Goal: Information Seeking & Learning: Learn about a topic

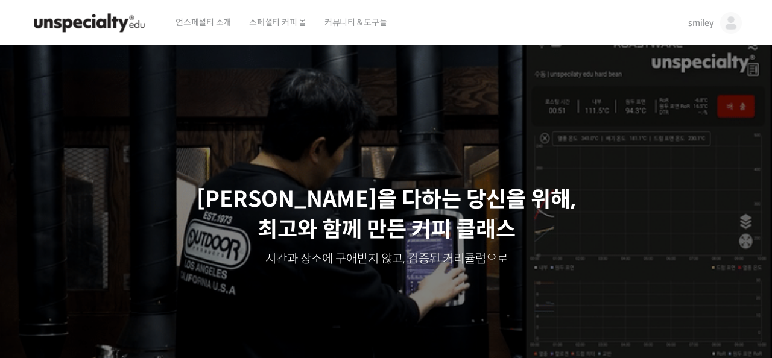
click at [735, 18] on img at bounding box center [732, 23] width 22 height 22
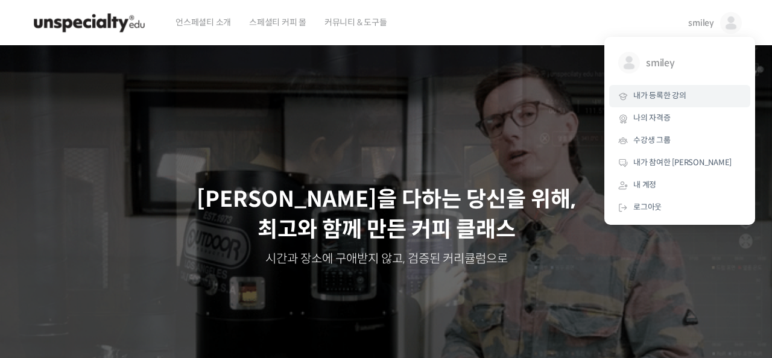
click at [663, 92] on span "내가 등록한 강의" at bounding box center [660, 96] width 53 height 10
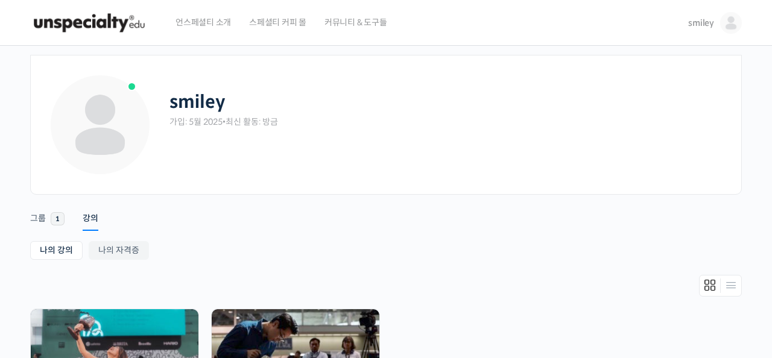
click at [433, 256] on ul "나의 강의 My 강의 나의 자격증" at bounding box center [386, 252] width 712 height 22
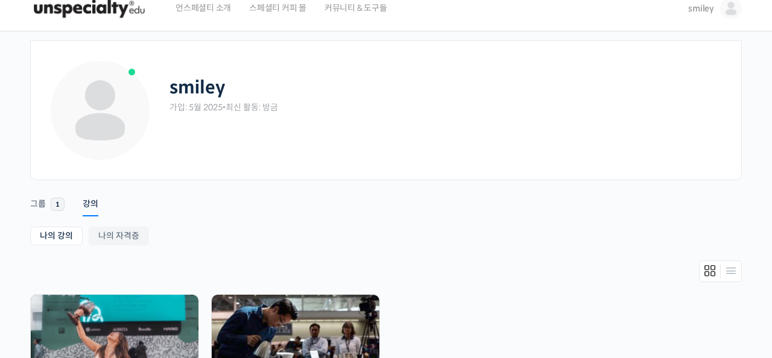
scroll to position [185, 0]
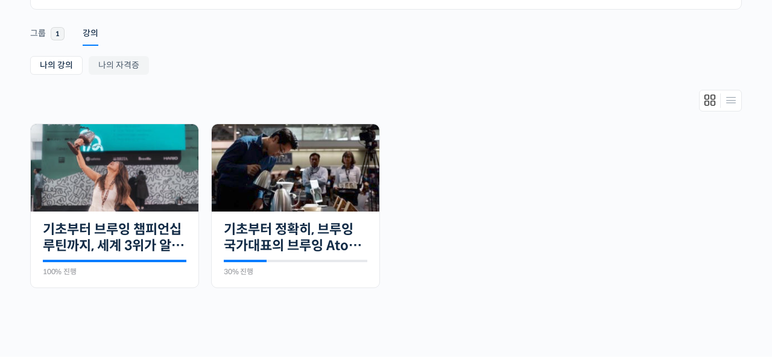
click at [395, 86] on div "나의 강의 My 강의 나의 자격증 나의 강의 My 강의 나의 자격증 완료함 29개의 수업 기초부터 브루잉 챔피언십 루틴까지, 세계 3위가 알려…" at bounding box center [386, 186] width 712 height 261
click at [519, 194] on ul "완료함 29개의 수업 기초부터 브루잉 챔피언십 루틴까지, 세계 3위가 알려주는 핸드드립의 모든 것 100% 진행 최근 활동: 2025년 07월…" at bounding box center [386, 212] width 724 height 177
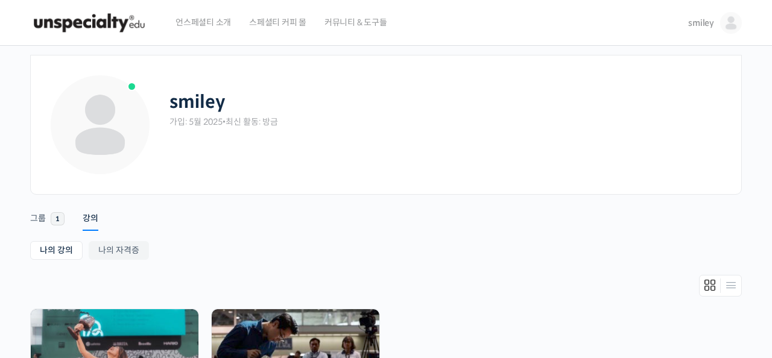
drag, startPoint x: 514, startPoint y: 276, endPoint x: 511, endPoint y: 270, distance: 7.0
click at [514, 276] on div at bounding box center [386, 289] width 712 height 28
click at [473, 214] on ul "Account Notifications 그룹 1 강의" at bounding box center [386, 213] width 712 height 30
click at [451, 89] on div "smiley 가입: 5월 2025 • 최신 활동: 방금" at bounding box center [447, 104] width 554 height 60
click at [617, 285] on div at bounding box center [386, 289] width 712 height 28
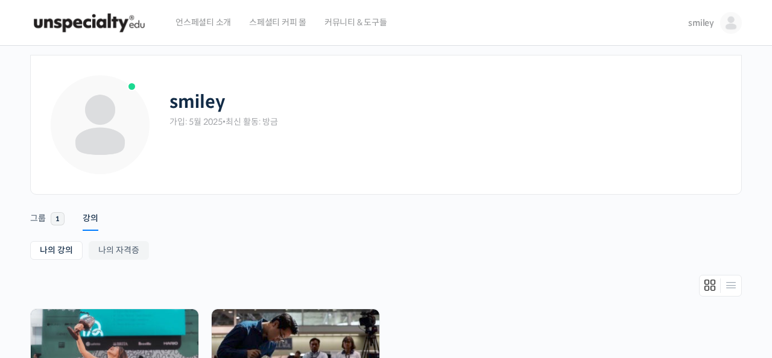
click at [572, 179] on div "smiley 가입: 5월 2025 • 최신 활동: 방금" at bounding box center [386, 134] width 675 height 121
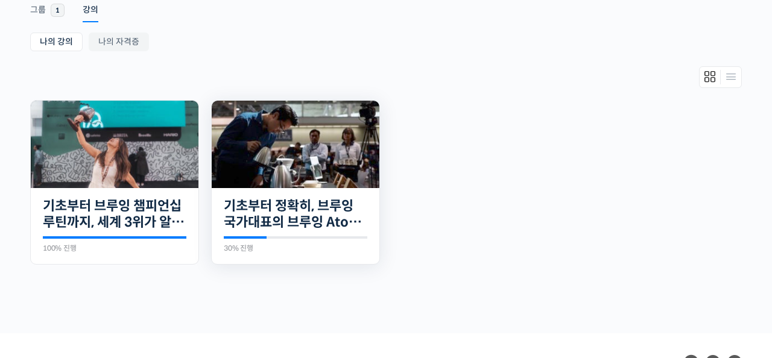
scroll to position [223, 0]
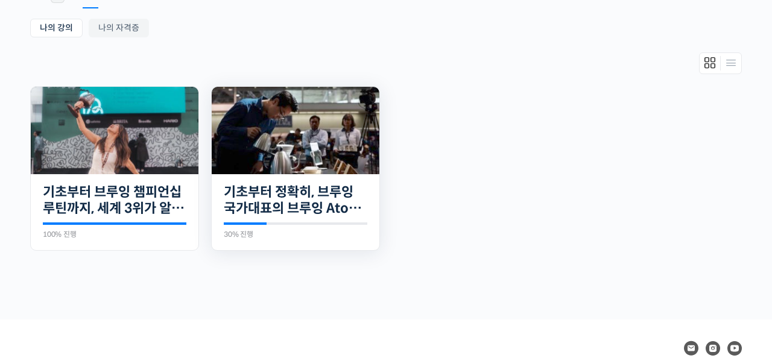
click at [322, 164] on img at bounding box center [296, 131] width 168 height 88
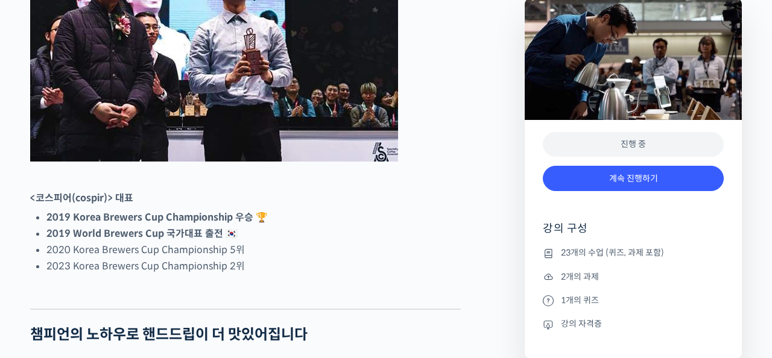
scroll to position [680, 0]
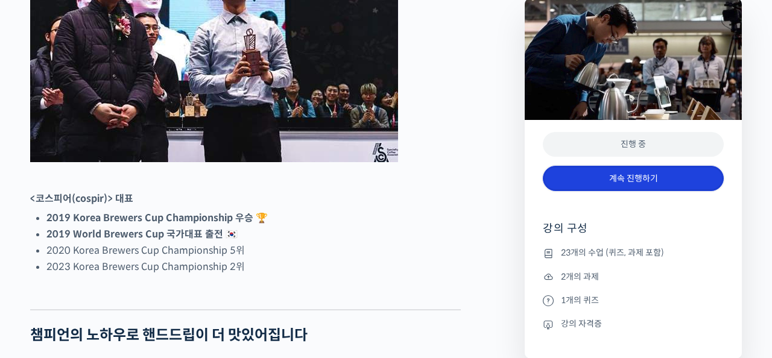
click at [632, 180] on link "계속 진행하기" at bounding box center [633, 179] width 181 height 26
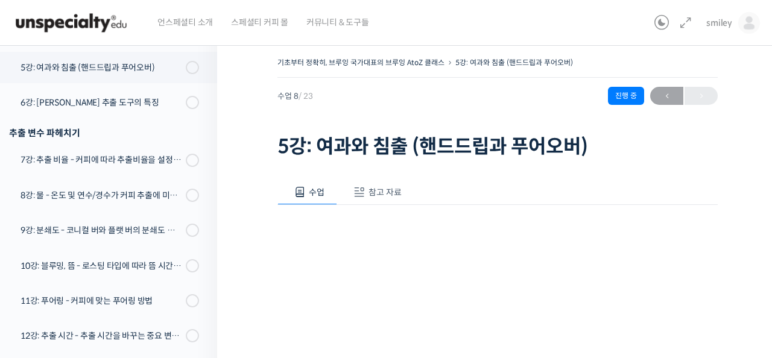
scroll to position [451, 0]
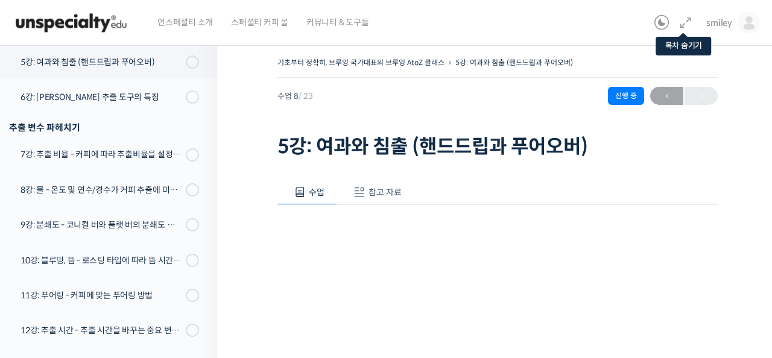
click at [690, 19] on icon at bounding box center [686, 23] width 14 height 14
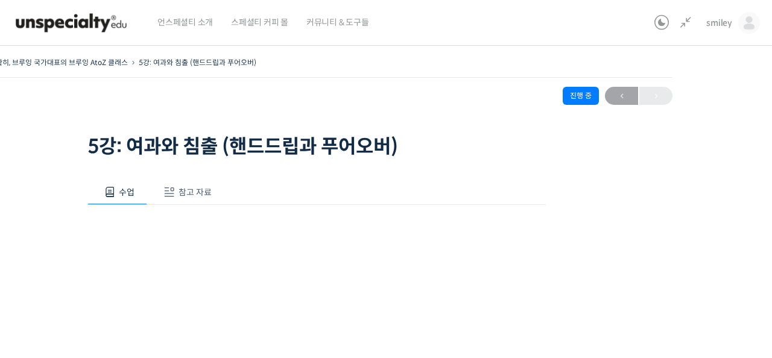
click at [191, 196] on span "참고 자료" at bounding box center [195, 192] width 33 height 11
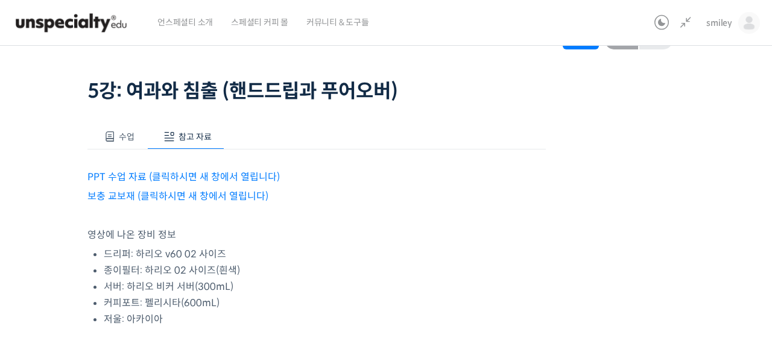
scroll to position [66, 0]
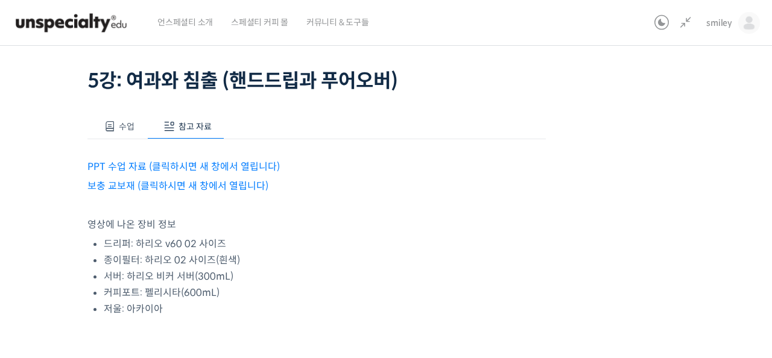
click at [159, 162] on link "PPT 수업 자료 (클릭하시면 새 창에서 열립니다)" at bounding box center [184, 167] width 193 height 13
click at [212, 188] on link "보충 교보재 (클릭하시면 새 창에서 열립니다)" at bounding box center [178, 186] width 181 height 13
click at [400, 207] on p at bounding box center [317, 205] width 459 height 16
click at [121, 126] on span "수업" at bounding box center [127, 126] width 16 height 11
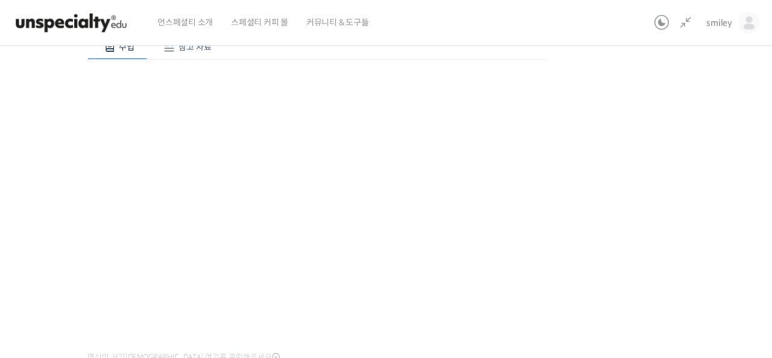
scroll to position [149, 0]
click at [588, 236] on div "기초부터 정확히, 브루잉 국가대표의 브루잉 AtoZ 클래스 5강: 여과와 침출 (핸드드립과 푸어오버) 진행 중 수업 8 / 23 진행 중 ← …" at bounding box center [317, 183] width 803 height 557
click at [639, 263] on div "기초부터 정확히, 브루잉 국가대표의 브루잉 AtoZ 클래스 5강: 여과와 침출 (핸드드립과 푸어오버) 진행 중 수업 8 / 23 진행 중 ← …" at bounding box center [317, 183] width 803 height 557
click at [630, 255] on div "기초부터 정확히, 브루잉 국가대표의 브루잉 AtoZ 클래스 5강: 여과와 침출 (핸드드립과 푸어오버) 진행 중 수업 8 / 23 진행 중 ← …" at bounding box center [317, 183] width 803 height 557
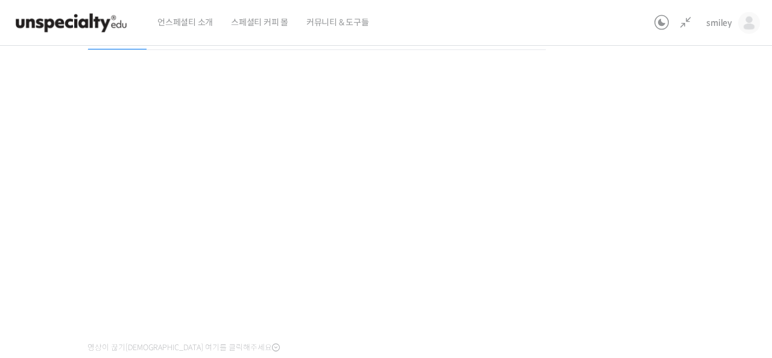
scroll to position [169, 0]
click at [671, 169] on div "기초부터 정확히, 브루잉 국가대표의 브루잉 AtoZ 클래스 5강: 여과와 침출 (핸드드립과 푸어오버) 진행 중 수업 8 / 23 진행 중 ← …" at bounding box center [317, 163] width 803 height 557
click at [653, 190] on div "기초부터 정확히, 브루잉 국가대표의 브루잉 AtoZ 클래스 5강: 여과와 침출 (핸드드립과 푸어오버) 진행 중 수업 8 / 23 진행 중 ← …" at bounding box center [317, 163] width 803 height 557
click at [649, 203] on div "기초부터 정확히, 브루잉 국가대표의 브루잉 AtoZ 클래스 5강: 여과와 침출 (핸드드립과 푸어오버) 진행 중 수업 8 / 23 진행 중 ← …" at bounding box center [317, 163] width 803 height 557
click at [649, 205] on div "기초부터 정확히, 브루잉 국가대표의 브루잉 AtoZ 클래스 5강: 여과와 침출 (핸드드립과 푸어오버) 진행 중 수업 8 / 23 진행 중 ← …" at bounding box center [317, 163] width 803 height 557
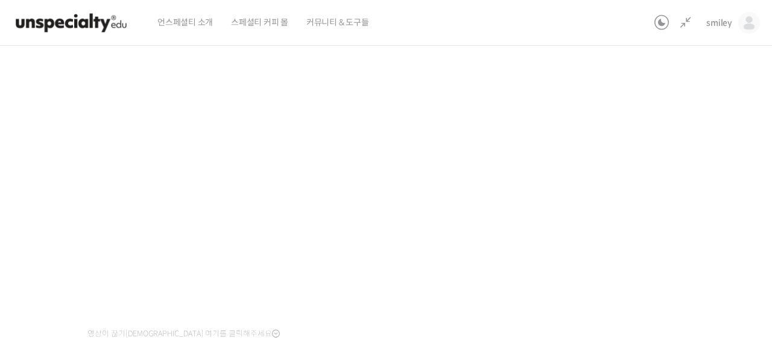
click at [650, 205] on div "기초부터 정확히, 브루잉 국가대표의 브루잉 AtoZ 클래스 5강: 여과와 침출 (핸드드립과 푸어오버) 진행 중 수업 8 / 23 진행 중 ← …" at bounding box center [317, 163] width 803 height 557
click at [634, 231] on div "기초부터 정확히, 브루잉 국가대표의 브루잉 AtoZ 클래스 5강: 여과와 침출 (핸드드립과 푸어오버) 진행 중 수업 8 / 23 진행 중 ← …" at bounding box center [317, 163] width 803 height 557
click at [626, 229] on div "기초부터 정확히, 브루잉 국가대표의 브루잉 AtoZ 클래스 5강: 여과와 침출 (핸드드립과 푸어오버) 진행 중 수업 8 / 23 진행 중 ← …" at bounding box center [317, 163] width 803 height 557
click at [628, 190] on div "기초부터 정확히, 브루잉 국가대표의 브루잉 AtoZ 클래스 5강: 여과와 침출 (핸드드립과 푸어오버) 진행 중 수업 8 / 23 진행 중 ← …" at bounding box center [317, 163] width 803 height 557
click at [610, 225] on div "기초부터 정확히, 브루잉 국가대표의 브루잉 AtoZ 클래스 5강: 여과와 침출 (핸드드립과 푸어오버) 진행 중 수업 8 / 23 진행 중 ← …" at bounding box center [317, 163] width 803 height 557
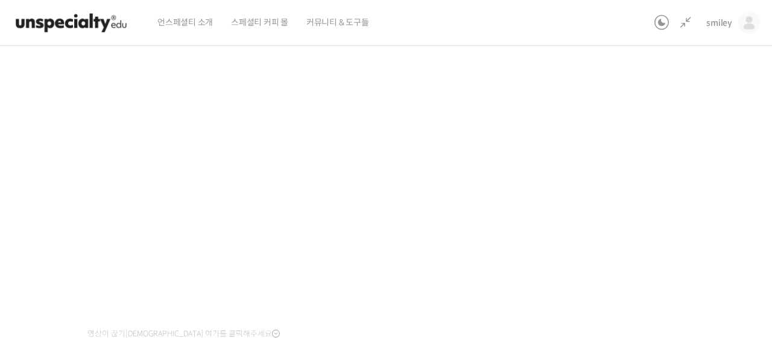
click at [609, 221] on div "기초부터 정확히, 브루잉 국가대표의 브루잉 AtoZ 클래스 5강: 여과와 침출 (핸드드립과 푸어오버) 진행 중 수업 8 / 23 진행 중 ← …" at bounding box center [317, 163] width 803 height 557
click at [645, 199] on div "기초부터 정확히, 브루잉 국가대표의 브루잉 AtoZ 클래스 5강: 여과와 침출 (핸드드립과 푸어오버) 진행 중 수업 8 / 23 진행 중 ← …" at bounding box center [317, 163] width 803 height 557
click at [643, 197] on div "기초부터 정확히, 브루잉 국가대표의 브루잉 AtoZ 클래스 5강: 여과와 침출 (핸드드립과 푸어오버) 진행 중 수업 8 / 23 진행 중 ← …" at bounding box center [317, 163] width 803 height 557
click at [642, 197] on div "기초부터 정확히, 브루잉 국가대표의 브루잉 AtoZ 클래스 5강: 여과와 침출 (핸드드립과 푸어오버) 진행 중 수업 8 / 23 진행 중 ← …" at bounding box center [317, 163] width 803 height 557
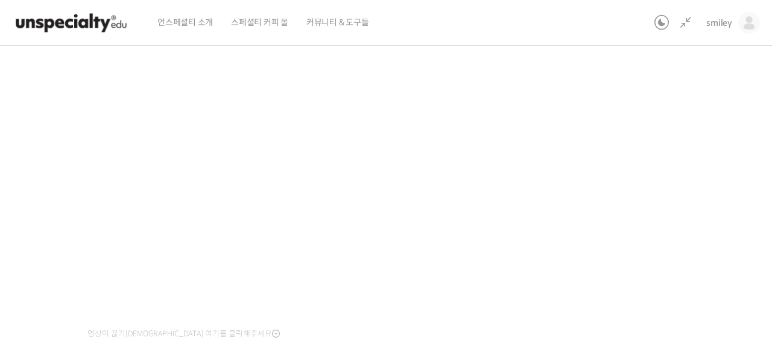
click at [642, 197] on div "기초부터 정확히, 브루잉 국가대표의 브루잉 AtoZ 클래스 5강: 여과와 침출 (핸드드립과 푸어오버) 진행 중 수업 8 / 23 진행 중 ← …" at bounding box center [317, 163] width 803 height 557
click at [640, 204] on div "기초부터 정확히, 브루잉 국가대표의 브루잉 AtoZ 클래스 5강: 여과와 침출 (핸드드립과 푸어오버) 진행 중 수업 8 / 23 진행 중 ← …" at bounding box center [317, 163] width 803 height 557
click at [628, 177] on div "기초부터 정확히, 브루잉 국가대표의 브루잉 AtoZ 클래스 5강: 여과와 침출 (핸드드립과 푸어오버) 진행 중 수업 8 / 23 진행 중 ← …" at bounding box center [317, 163] width 803 height 557
click at [680, 166] on div "기초부터 정확히, 브루잉 국가대표의 브루잉 AtoZ 클래스 5강: 여과와 침출 (핸드드립과 푸어오버) 진행 중 수업 8 / 23 진행 중 ← …" at bounding box center [317, 163] width 803 height 557
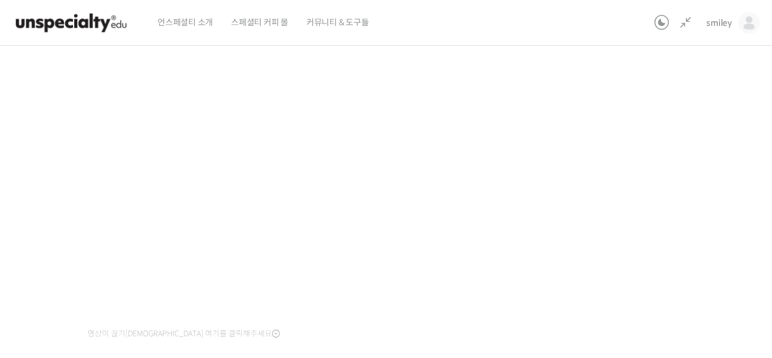
click at [737, 176] on div "기초부터 정확히, 브루잉 국가대표의 브루잉 AtoZ 클래스 5강: 여과와 침출 (핸드드립과 푸어오버) 진행 중 수업 8 / 23 진행 중 ← …" at bounding box center [316, 167] width 923 height 600
click at [656, 231] on div "기초부터 정확히, 브루잉 국가대표의 브루잉 AtoZ 클래스 5강: 여과와 침출 (핸드드립과 푸어오버) 진행 중 수업 8 / 23 진행 중 ← …" at bounding box center [317, 168] width 803 height 557
click at [672, 176] on div "기초부터 정확히, 브루잉 국가대표의 브루잉 AtoZ 클래스 5강: 여과와 침출 (핸드드립과 푸어오버) 진행 중 수업 8 / 23 진행 중 ← …" at bounding box center [317, 168] width 803 height 557
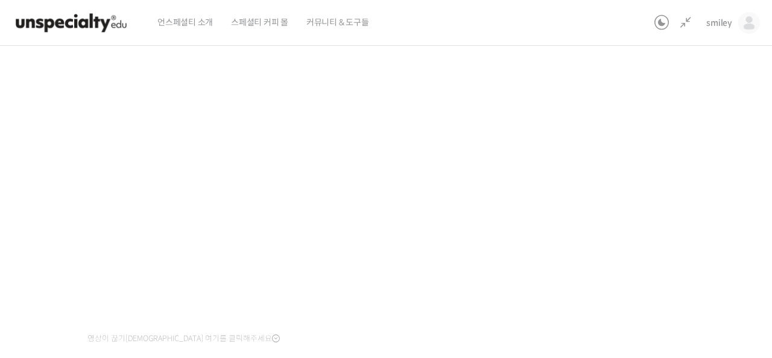
click at [619, 157] on div "기초부터 정확히, 브루잉 국가대표의 브루잉 AtoZ 클래스 5강: 여과와 침출 (핸드드립과 푸어오버) 진행 중 수업 8 / 23 진행 중 ← …" at bounding box center [317, 168] width 803 height 557
click at [13, 148] on div "기초부터 정확히, 브루잉 국가대표의 브루잉 AtoZ 클래스 5강: 여과와 침출 (핸드드립과 푸어오버) 진행 중 수업 8 / 23 진행 중 ← …" at bounding box center [317, 168] width 803 height 557
click at [15, 153] on div "기초부터 정확히, 브루잉 국가대표의 브루잉 AtoZ 클래스 5강: 여과와 침출 (핸드드립과 푸어오버) 진행 중 수업 8 / 23 진행 중 ← …" at bounding box center [317, 168] width 803 height 557
click at [680, 171] on div "기초부터 정확히, 브루잉 국가대표의 브루잉 AtoZ 클래스 5강: 여과와 침출 (핸드드립과 푸어오버) 진행 중 수업 8 / 23 진행 중 ← …" at bounding box center [317, 168] width 803 height 557
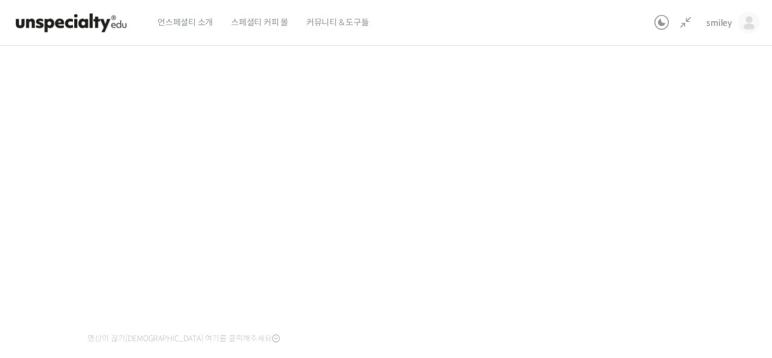
click at [679, 172] on div "기초부터 정확히, 브루잉 국가대표의 브루잉 AtoZ 클래스 5강: 여과와 침출 (핸드드립과 푸어오버) 진행 중 수업 8 / 23 진행 중 ← …" at bounding box center [317, 168] width 803 height 557
click at [680, 172] on div "기초부터 정확히, 브루잉 국가대표의 브루잉 AtoZ 클래스 5강: 여과와 침출 (핸드드립과 푸어오버) 진행 중 수업 8 / 23 진행 중 ← …" at bounding box center [317, 168] width 803 height 557
click at [655, 171] on div "기초부터 정확히, 브루잉 국가대표의 브루잉 AtoZ 클래스 5강: 여과와 침출 (핸드드립과 푸어오버) 진행 중 수업 8 / 23 진행 중 ← …" at bounding box center [317, 168] width 803 height 557
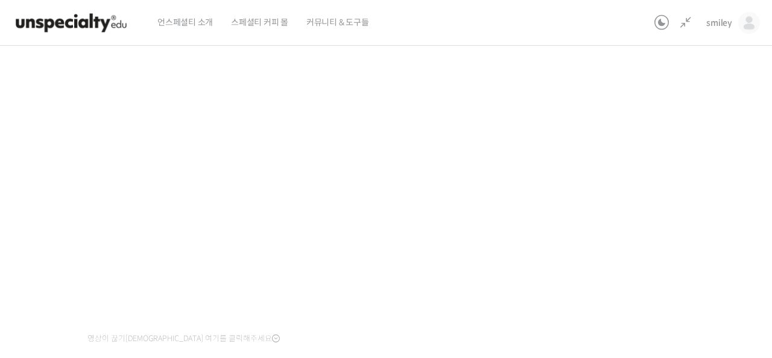
click at [655, 171] on div "기초부터 정확히, 브루잉 국가대표의 브루잉 AtoZ 클래스 5강: 여과와 침출 (핸드드립과 푸어오버) 진행 중 수업 8 / 23 진행 중 ← …" at bounding box center [317, 168] width 803 height 557
click at [636, 179] on div "기초부터 정확히, 브루잉 국가대표의 브루잉 AtoZ 클래스 5강: 여과와 침출 (핸드드립과 푸어오버) 진행 중 수업 8 / 23 진행 중 ← …" at bounding box center [317, 168] width 803 height 557
click at [639, 177] on div "기초부터 정확히, 브루잉 국가대표의 브루잉 AtoZ 클래스 5강: 여과와 침출 (핸드드립과 푸어오버) 진행 중 수업 8 / 23 진행 중 ← …" at bounding box center [317, 168] width 803 height 557
click at [708, 133] on div "기초부터 정확히, 브루잉 국가대표의 브루잉 AtoZ 클래스 5강: 여과와 침출 (핸드드립과 푸어오버) 진행 중 수업 8 / 23 진행 중 ← …" at bounding box center [317, 168] width 803 height 557
click at [709, 133] on div "기초부터 정확히, 브루잉 국가대표의 브루잉 AtoZ 클래스 5강: 여과와 침출 (핸드드립과 푸어오버) 진행 중 수업 8 / 23 진행 중 ← …" at bounding box center [317, 168] width 803 height 557
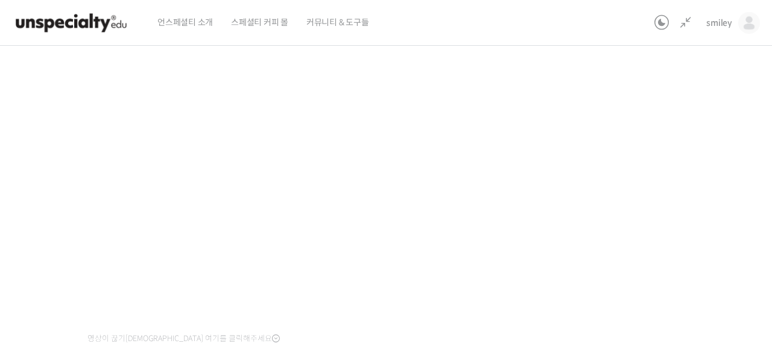
click at [707, 121] on div "기초부터 정확히, 브루잉 국가대표의 브루잉 AtoZ 클래스 5강: 여과와 침출 (핸드드립과 푸어오버) 진행 중 수업 8 / 23 진행 중 ← …" at bounding box center [317, 168] width 803 height 557
click at [637, 276] on div "기초부터 정확히, 브루잉 국가대표의 브루잉 AtoZ 클래스 5강: 여과와 침출 (핸드드립과 푸어오버) 진행 중 수업 8 / 23 진행 중 ← …" at bounding box center [317, 168] width 803 height 557
click at [620, 285] on div "기초부터 정확히, 브루잉 국가대표의 브루잉 AtoZ 클래스 5강: 여과와 침출 (핸드드립과 푸어오버) 진행 중 수업 8 / 23 진행 중 ← …" at bounding box center [317, 168] width 803 height 557
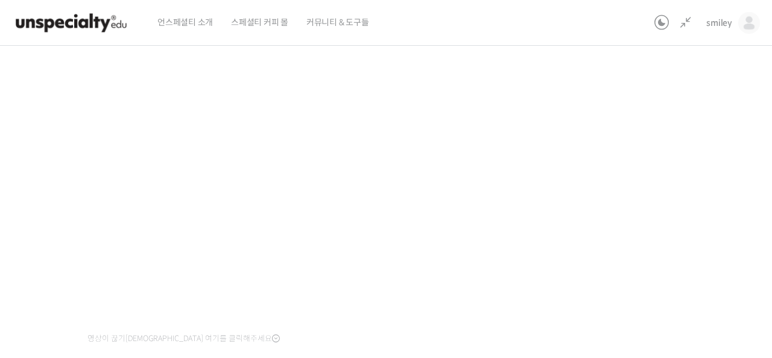
click at [620, 285] on div "기초부터 정확히, 브루잉 국가대표의 브루잉 AtoZ 클래스 5강: 여과와 침출 (핸드드립과 푸어오버) 진행 중 수업 8 / 23 진행 중 ← …" at bounding box center [317, 168] width 803 height 557
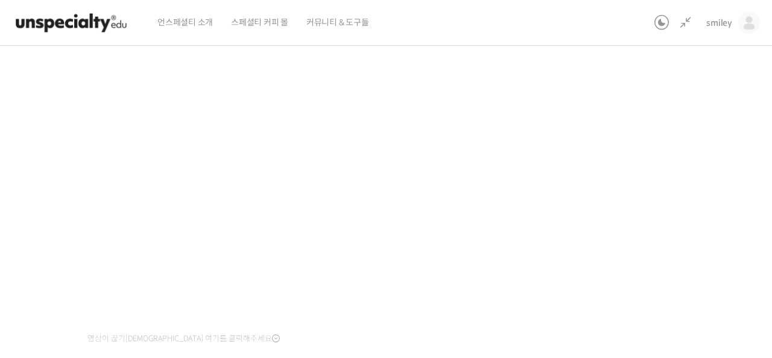
click at [620, 285] on div "기초부터 정확히, 브루잉 국가대표의 브루잉 AtoZ 클래스 5강: 여과와 침출 (핸드드립과 푸어오버) 진행 중 수업 8 / 23 진행 중 ← …" at bounding box center [317, 168] width 803 height 557
click at [592, 240] on div "기초부터 정확히, 브루잉 국가대표의 브루잉 AtoZ 클래스 5강: 여과와 침출 (핸드드립과 푸어오버) 진행 중 수업 8 / 23 진행 중 ← …" at bounding box center [317, 168] width 803 height 557
click at [641, 247] on div "기초부터 정확히, 브루잉 국가대표의 브루잉 AtoZ 클래스 5강: 여과와 침출 (핸드드립과 푸어오버) 진행 중 수업 8 / 23 진행 중 ← …" at bounding box center [317, 168] width 803 height 557
click at [715, 208] on div "기초부터 정확히, 브루잉 국가대표의 브루잉 AtoZ 클래스 5강: 여과와 침출 (핸드드립과 푸어오버) 진행 중 수업 8 / 23 진행 중 ← …" at bounding box center [317, 168] width 803 height 557
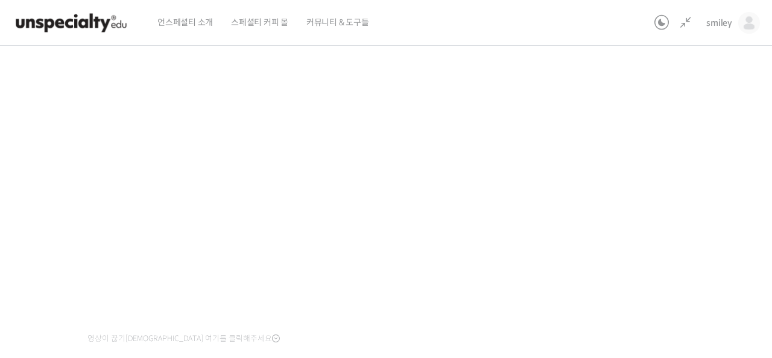
click at [705, 223] on div "기초부터 정확히, 브루잉 국가대표의 브루잉 AtoZ 클래스 5강: 여과와 침출 (핸드드립과 푸어오버) 진행 중 수업 8 / 23 진행 중 ← …" at bounding box center [317, 168] width 803 height 557
click at [672, 215] on div "기초부터 정확히, 브루잉 국가대표의 브루잉 AtoZ 클래스 5강: 여과와 침출 (핸드드립과 푸어오버) 진행 중 수업 8 / 23 진행 중 ← …" at bounding box center [317, 168] width 803 height 557
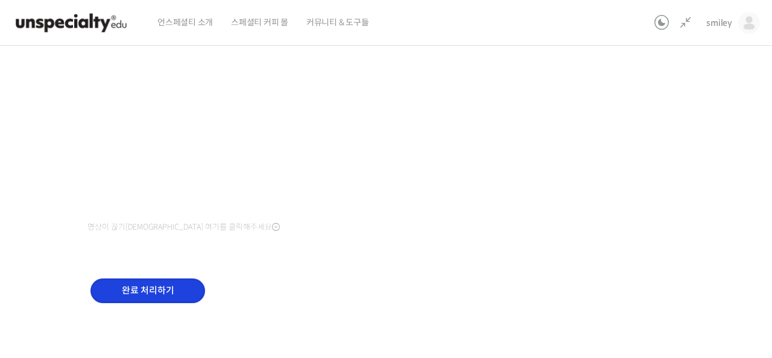
click at [141, 297] on input "완료 처리하기" at bounding box center [148, 291] width 115 height 25
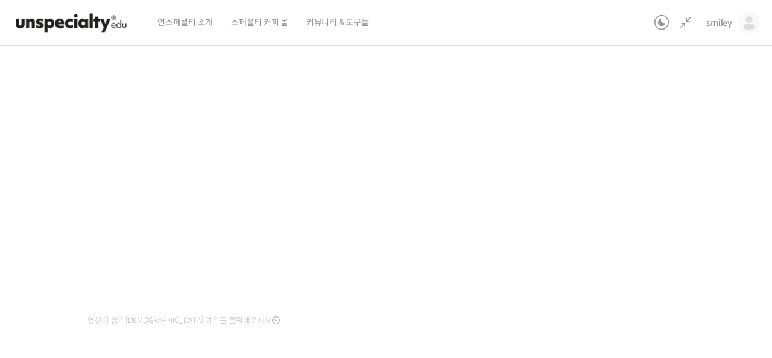
scroll to position [162, 0]
click at [600, 236] on div "기초부터 정확히, 브루잉 국가대표의 브루잉 AtoZ 클래스 6강: 브루잉 추출 도구의 특징 진행 중 수업 9 / 23 진행 중 ← 이전 6강:…" at bounding box center [317, 171] width 803 height 557
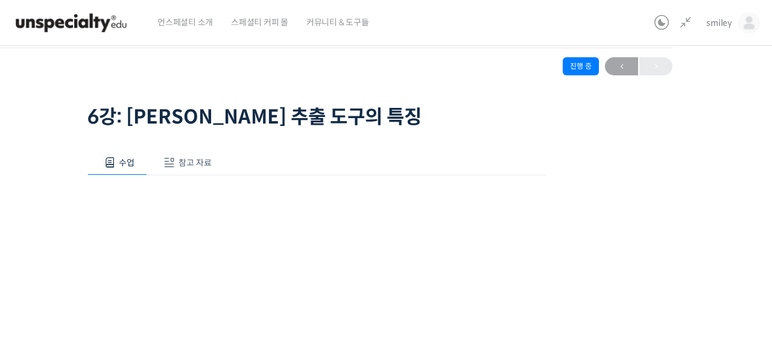
scroll to position [26, 0]
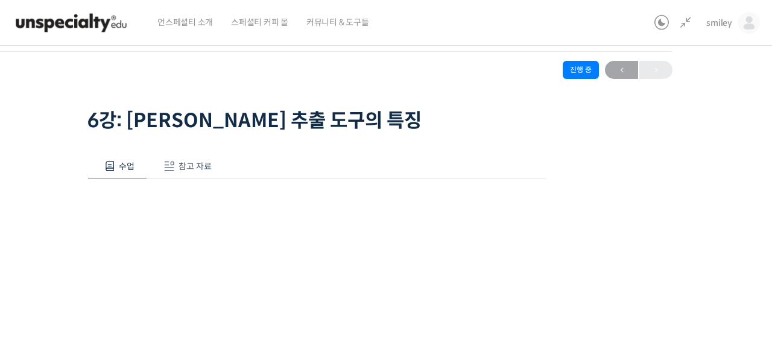
click at [200, 170] on span "참고 자료" at bounding box center [195, 166] width 33 height 11
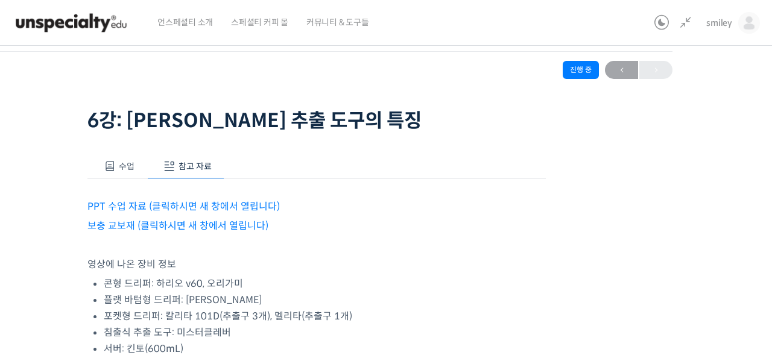
click at [180, 203] on link "PPT 수업 자료 (클릭하시면 새 창에서 열립니다)" at bounding box center [184, 206] width 193 height 13
click at [220, 227] on link "보충 교보재 (클릭하시면 새 창에서 열립니다)" at bounding box center [178, 226] width 181 height 13
drag, startPoint x: 610, startPoint y: 234, endPoint x: 582, endPoint y: 221, distance: 30.8
click at [610, 234] on div "기초부터 정확히, 브루잉 국가대표의 브루잉 AtoZ 클래스 6강: 브루잉 추출 도구의 특징 진행 중 수업 9 / 23 진행 중 ← 이전 6강:…" at bounding box center [317, 258] width 803 height 461
click at [119, 168] on span "수업" at bounding box center [127, 166] width 16 height 11
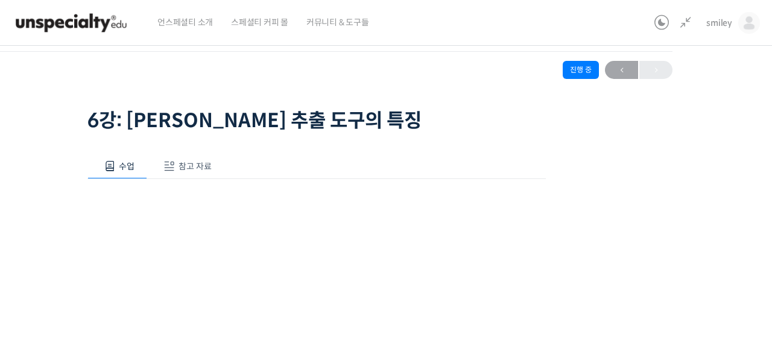
click at [649, 200] on div "기초부터 정확히, 브루잉 국가대표의 브루잉 AtoZ 클래스 6강: 브루잉 추출 도구의 특징 진행 중 수업 9 / 23 진행 중 ← 이전 6강:…" at bounding box center [317, 306] width 803 height 557
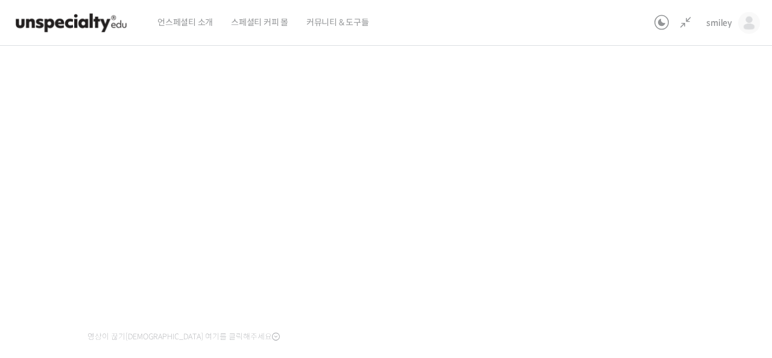
scroll to position [158, 0]
click at [674, 231] on div "기초부터 정확히, 브루잉 국가대표의 브루잉 AtoZ 클래스 6강: 브루잉 추출 도구의 특징 진행 중 수업 9 / 23 진행 중 ← 이전 6강:…" at bounding box center [317, 175] width 803 height 557
click at [632, 184] on div "기초부터 정확히, 브루잉 국가대표의 브루잉 AtoZ 클래스 6강: 브루잉 추출 도구의 특징 진행 중 수업 9 / 23 진행 중 ← 이전 6강:…" at bounding box center [317, 175] width 803 height 557
click at [680, 200] on div "기초부터 정확히, 브루잉 국가대표의 브루잉 AtoZ 클래스 6강: 브루잉 추출 도구의 특징 진행 중 수업 9 / 23 진행 중 ← 이전 6강:…" at bounding box center [317, 175] width 803 height 557
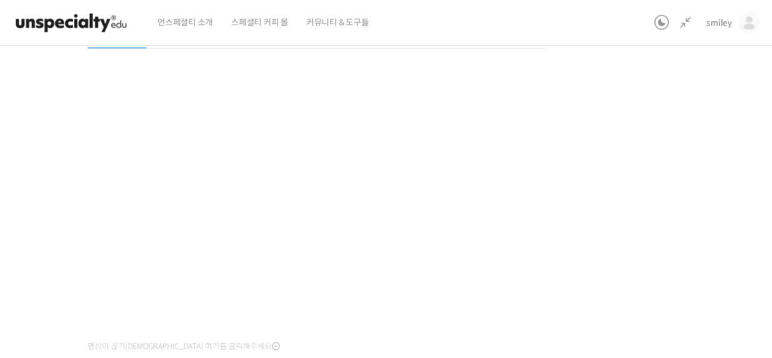
click at [605, 255] on div "기초부터 정확히, 브루잉 국가대표의 브루잉 AtoZ 클래스 6강: 브루잉 추출 도구의 특징 진행 중 수업 9 / 23 진행 중 ← 이전 6강:…" at bounding box center [317, 176] width 803 height 557
click at [669, 288] on div "기초부터 정확히, 브루잉 국가대표의 브루잉 AtoZ 클래스 6강: 브루잉 추출 도구의 특징 진행 중 수업 9 / 23 진행 중 ← 이전 6강:…" at bounding box center [317, 176] width 803 height 557
click at [626, 235] on div "기초부터 정확히, 브루잉 국가대표의 브루잉 AtoZ 클래스 6강: 브루잉 추출 도구의 특징 진행 중 수업 9 / 23 진행 중 ← 이전 6강:…" at bounding box center [317, 176] width 803 height 557
click at [625, 235] on div "기초부터 정확히, 브루잉 국가대표의 브루잉 AtoZ 클래스 6강: 브루잉 추출 도구의 특징 진행 중 수업 9 / 23 진행 중 ← 이전 6강:…" at bounding box center [317, 176] width 803 height 557
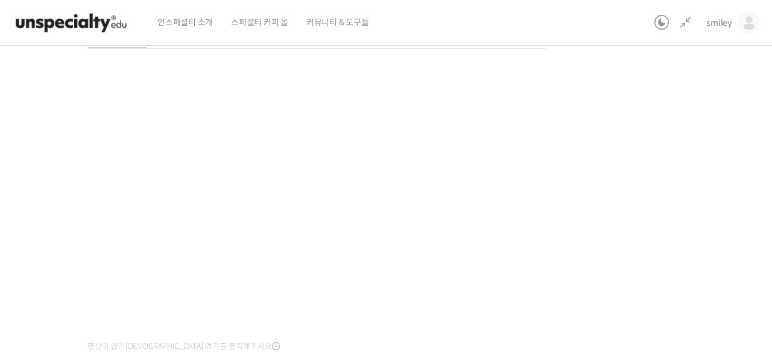
click at [625, 235] on div "기초부터 정확히, 브루잉 국가대표의 브루잉 AtoZ 클래스 6강: 브루잉 추출 도구의 특징 진행 중 수업 9 / 23 진행 중 ← 이전 6강:…" at bounding box center [317, 176] width 803 height 557
click at [624, 235] on div "기초부터 정확히, 브루잉 국가대표의 브루잉 AtoZ 클래스 6강: 브루잉 추출 도구의 특징 진행 중 수업 9 / 23 진행 중 ← 이전 6강:…" at bounding box center [317, 176] width 803 height 557
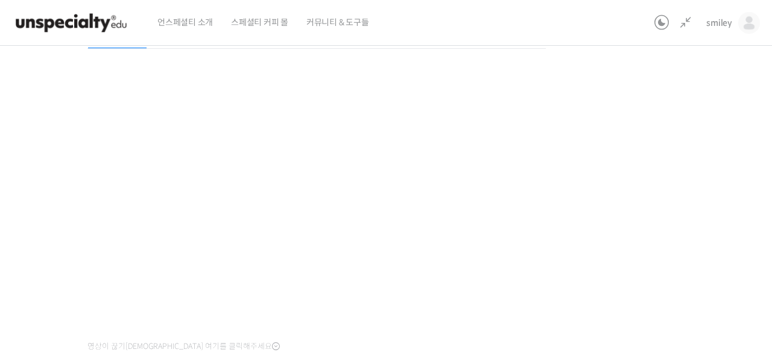
click at [624, 235] on div "기초부터 정확히, 브루잉 국가대표의 브루잉 AtoZ 클래스 6강: 브루잉 추출 도구의 특징 진행 중 수업 9 / 23 진행 중 ← 이전 6강:…" at bounding box center [317, 176] width 803 height 557
click at [634, 179] on div "기초부터 정확히, 브루잉 국가대표의 브루잉 AtoZ 클래스 6강: 브루잉 추출 도구의 특징 진행 중 수업 9 / 23 진행 중 ← 이전 6강:…" at bounding box center [317, 176] width 803 height 557
click at [613, 188] on div "기초부터 정확히, 브루잉 국가대표의 브루잉 AtoZ 클래스 6강: 브루잉 추출 도구의 특징 진행 중 수업 9 / 23 진행 중 ← 이전 6강:…" at bounding box center [317, 176] width 803 height 557
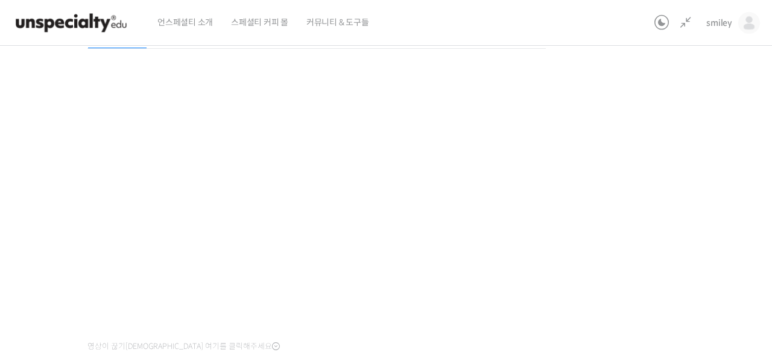
click at [613, 196] on div "기초부터 정확히, 브루잉 국가대표의 브루잉 AtoZ 클래스 6강: 브루잉 추출 도구의 특징 진행 중 수업 9 / 23 진행 중 ← 이전 6강:…" at bounding box center [317, 176] width 803 height 557
click at [603, 229] on div "기초부터 정확히, 브루잉 국가대표의 브루잉 AtoZ 클래스 6강: 브루잉 추출 도구의 특징 진행 중 수업 9 / 23 진행 중 ← 이전 6강:…" at bounding box center [317, 176] width 803 height 557
click at [627, 266] on div "기초부터 정확히, 브루잉 국가대표의 브루잉 AtoZ 클래스 6강: 브루잉 추출 도구의 특징 진행 중 수업 9 / 23 진행 중 ← 이전 6강:…" at bounding box center [317, 151] width 803 height 557
click at [617, 273] on div "기초부터 정확히, 브루잉 국가대표의 브루잉 AtoZ 클래스 6강: 브루잉 추출 도구의 특징 진행 중 수업 9 / 23 진행 중 ← 이전 6강:…" at bounding box center [317, 151] width 803 height 557
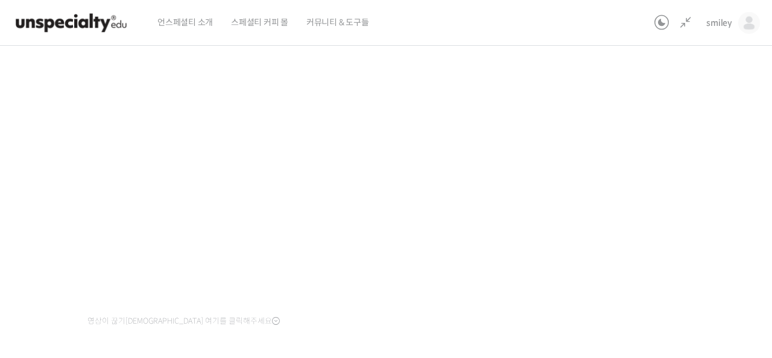
scroll to position [171, 0]
